Goal: Find specific page/section: Find specific page/section

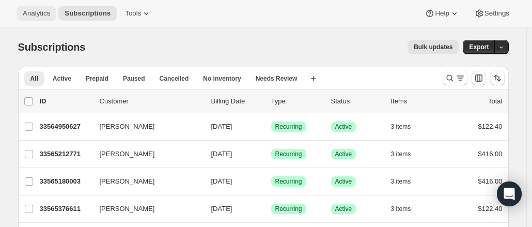
click at [37, 14] on span "Analytics" at bounding box center [36, 13] width 27 height 8
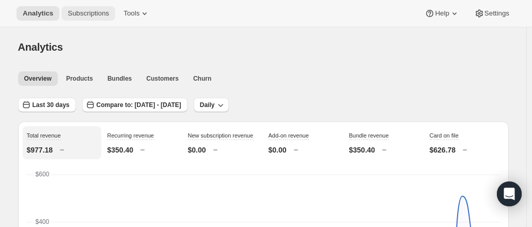
click at [73, 14] on span "Subscriptions" at bounding box center [88, 13] width 41 height 8
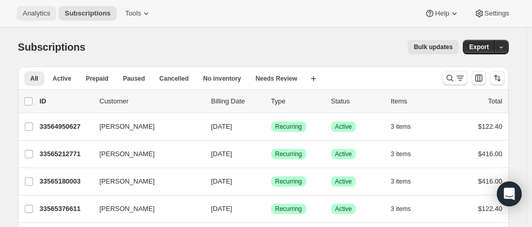
click at [49, 13] on span "Analytics" at bounding box center [36, 13] width 27 height 8
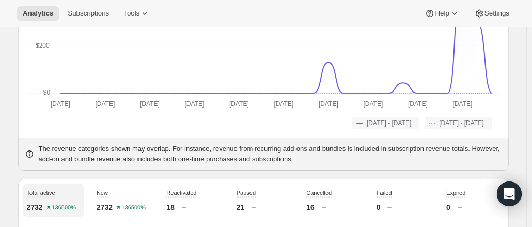
scroll to position [224, 0]
